Goal: Navigation & Orientation: Find specific page/section

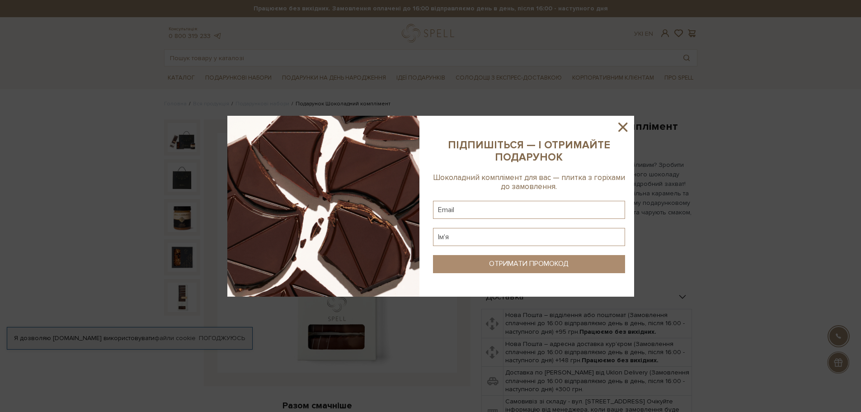
drag, startPoint x: 622, startPoint y: 122, endPoint x: 584, endPoint y: 101, distance: 43.1
click at [619, 120] on icon at bounding box center [622, 126] width 15 height 15
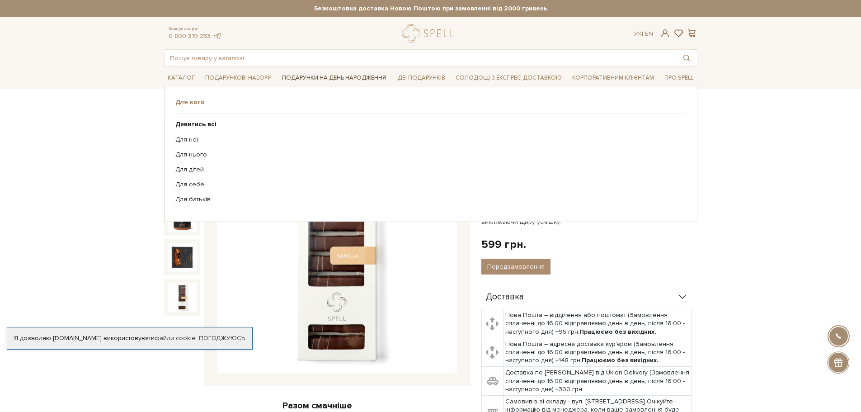
click at [314, 80] on link "Подарунки на День народження" at bounding box center [334, 78] width 111 height 14
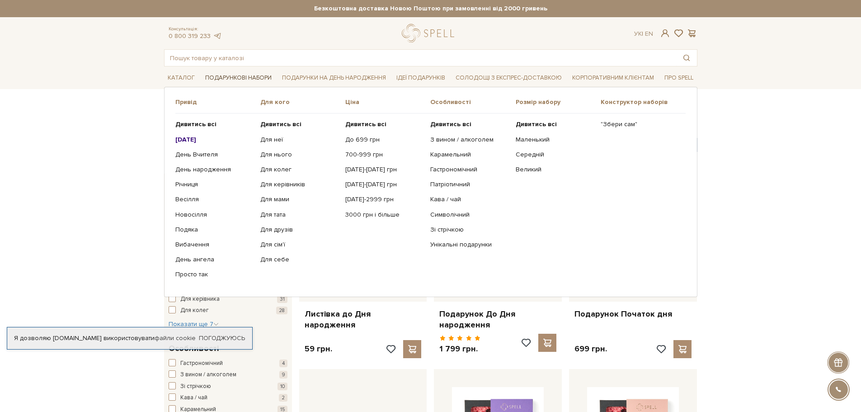
click at [243, 76] on link "Подарункові набори" at bounding box center [239, 78] width 74 height 14
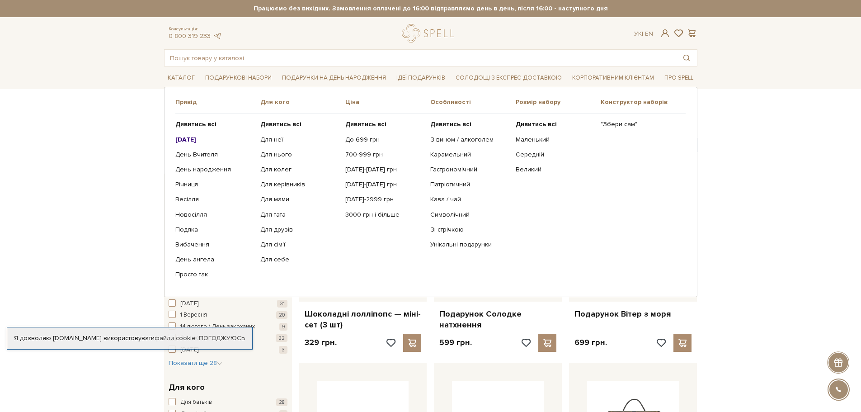
drag, startPoint x: 195, startPoint y: 137, endPoint x: 200, endPoint y: 137, distance: 5.0
click at [196, 137] on b "[DATE]" at bounding box center [185, 140] width 21 height 8
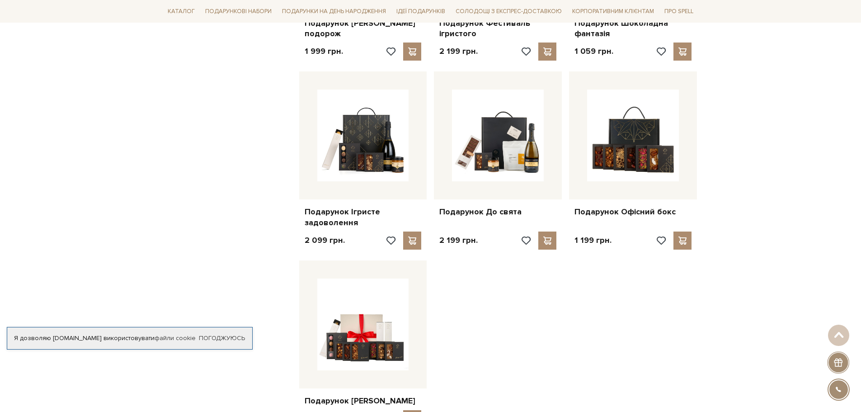
scroll to position [859, 0]
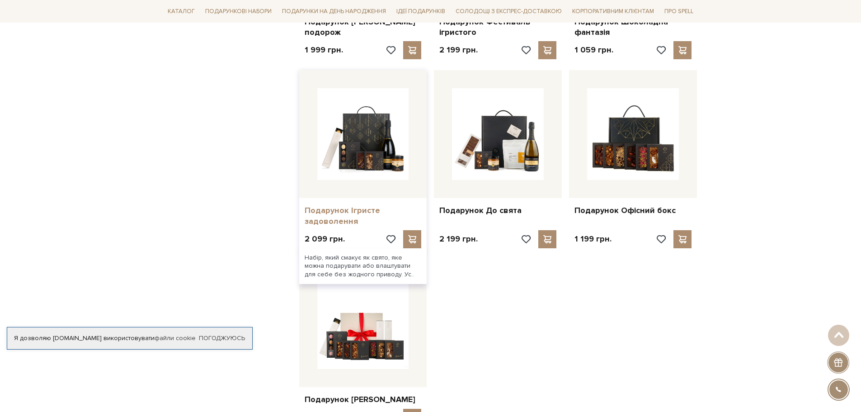
click at [350, 214] on link "Подарунок Ігристе задоволення" at bounding box center [363, 215] width 117 height 21
